Goal: Navigation & Orientation: Find specific page/section

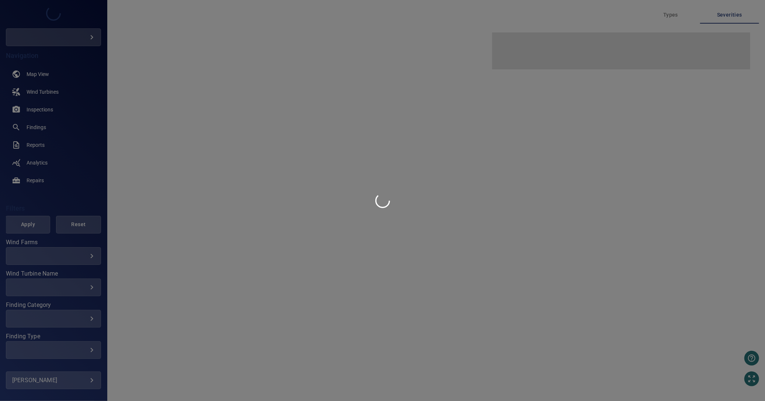
type input "****"
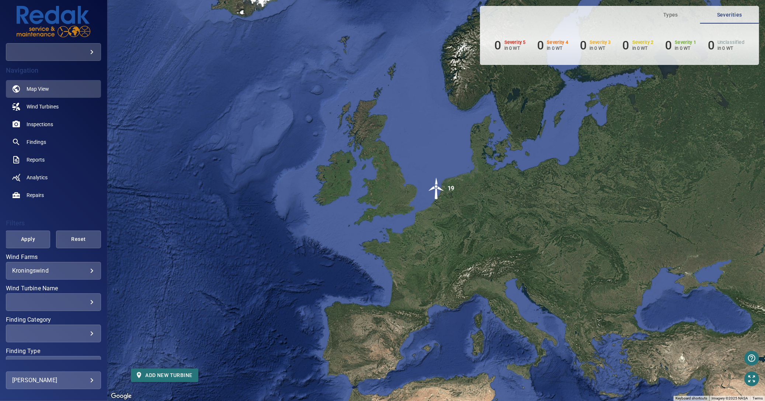
click at [436, 189] on img "19" at bounding box center [436, 188] width 22 height 22
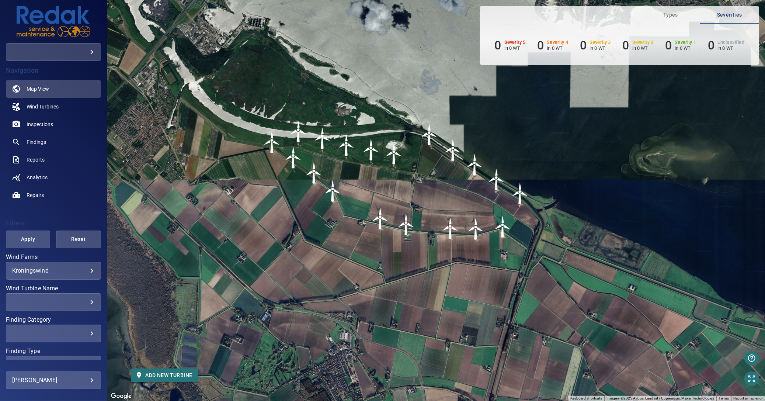
drag, startPoint x: 446, startPoint y: 194, endPoint x: 404, endPoint y: 190, distance: 41.8
click at [404, 190] on div "To navigate, press the arrow keys. To activate drag with keyboard, press Alt + …" at bounding box center [436, 200] width 658 height 401
click at [42, 126] on span "Inspections" at bounding box center [40, 124] width 27 height 7
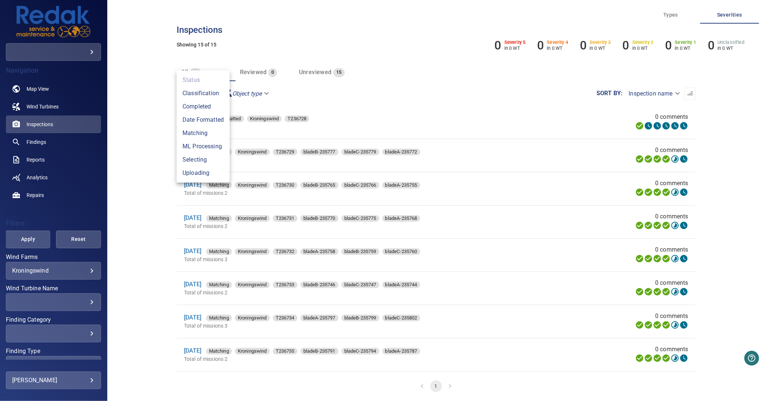
click at [196, 91] on body "**********" at bounding box center [382, 200] width 765 height 401
click at [201, 107] on li "Completed" at bounding box center [203, 106] width 53 height 13
type input "*********"
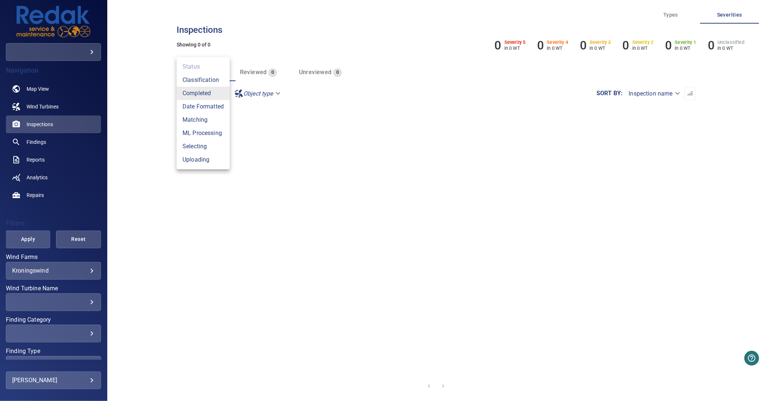
click at [196, 66] on ul "Status Classification Completed Date Formatted Matching ML Processing Selecting…" at bounding box center [203, 113] width 53 height 112
click at [295, 60] on div at bounding box center [382, 200] width 765 height 401
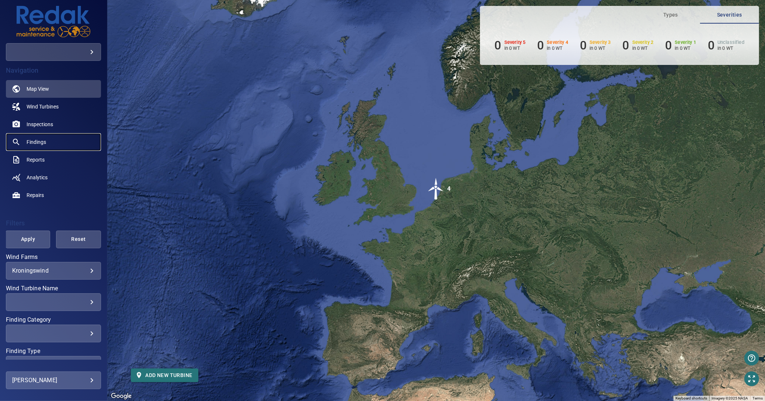
click at [34, 142] on span "Findings" at bounding box center [37, 141] width 20 height 7
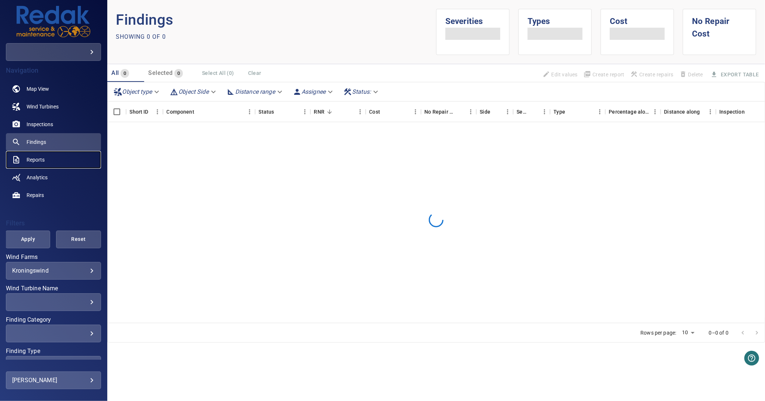
click at [35, 158] on span "Reports" at bounding box center [36, 159] width 18 height 7
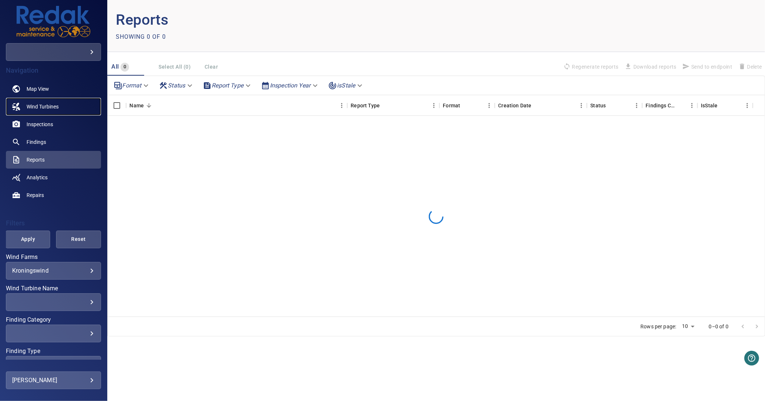
click at [45, 103] on span "Wind Turbines" at bounding box center [43, 106] width 32 height 7
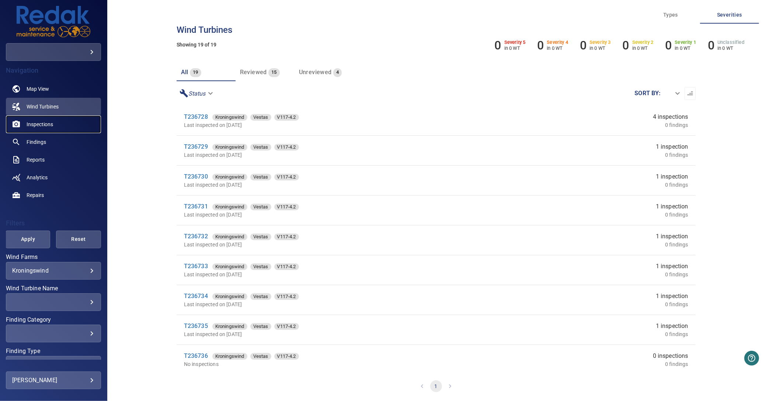
click at [46, 126] on span "Inspections" at bounding box center [40, 124] width 27 height 7
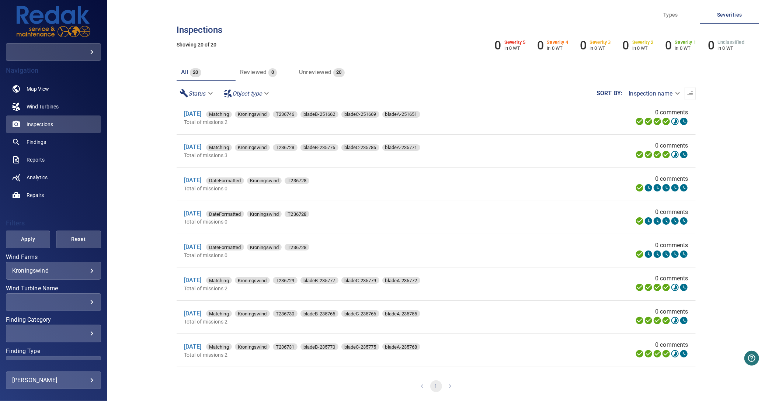
scroll to position [326, 0]
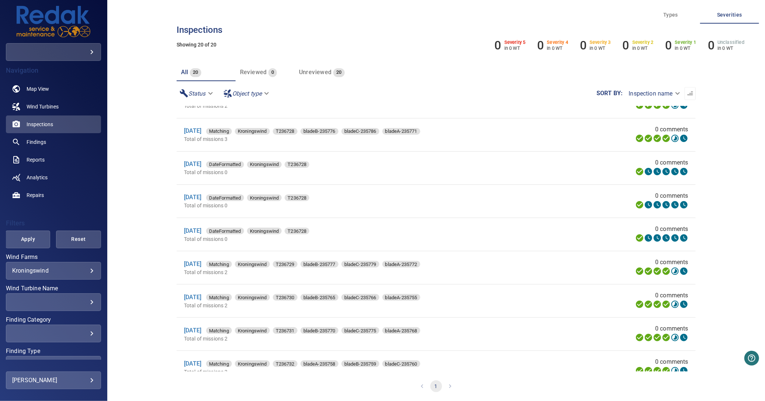
scroll to position [400, 0]
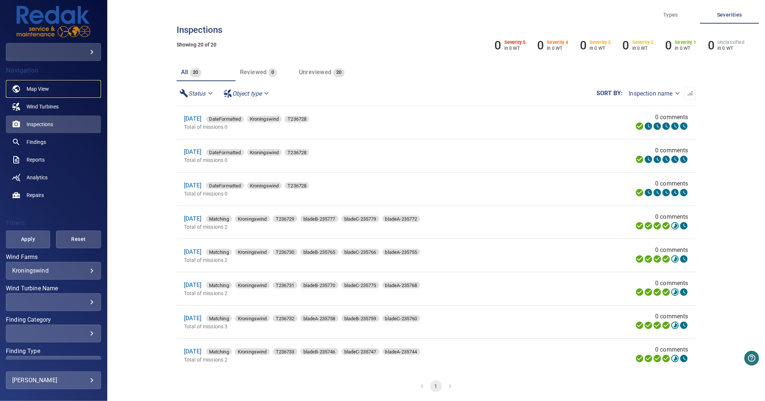
click at [39, 90] on span "Map View" at bounding box center [38, 88] width 22 height 7
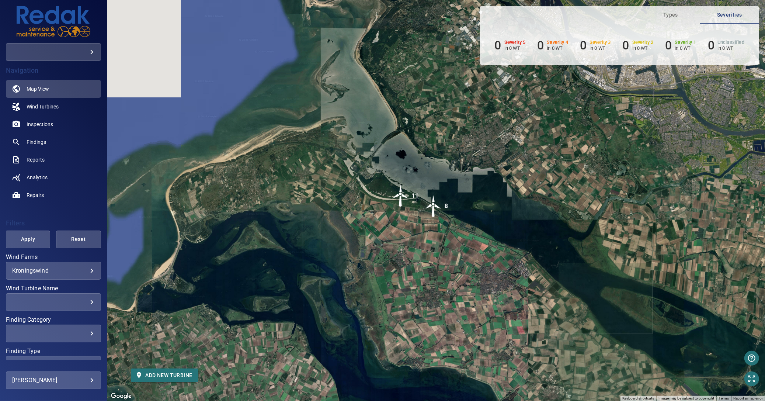
click at [414, 202] on div "11" at bounding box center [415, 196] width 7 height 22
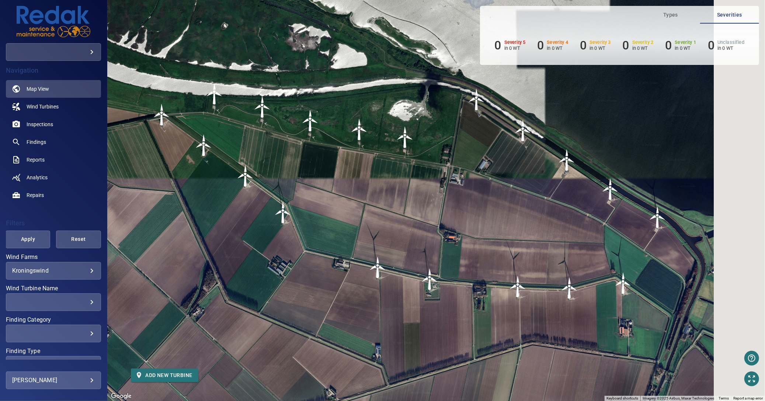
drag, startPoint x: 558, startPoint y: 237, endPoint x: 440, endPoint y: 228, distance: 118.7
click at [440, 228] on div "To navigate, press the arrow keys. To activate drag with keyboard, press Alt + …" at bounding box center [436, 200] width 658 height 401
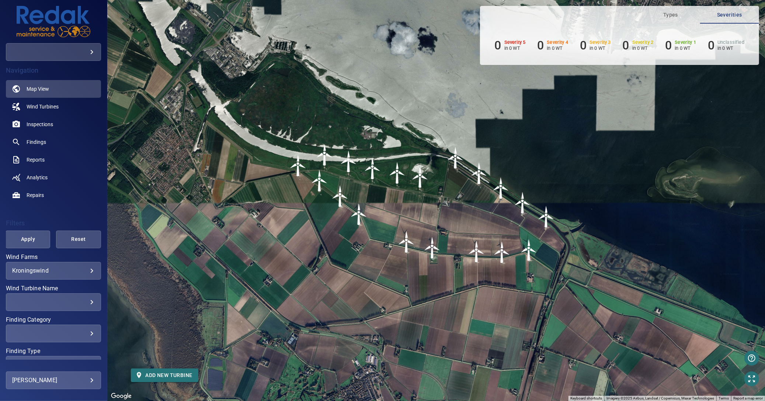
drag, startPoint x: 438, startPoint y: 213, endPoint x: 432, endPoint y: 213, distance: 5.9
click at [432, 213] on div "To navigate, press the arrow keys. To activate drag with keyboard, press Alt + …" at bounding box center [436, 200] width 658 height 401
